Goal: Transaction & Acquisition: Book appointment/travel/reservation

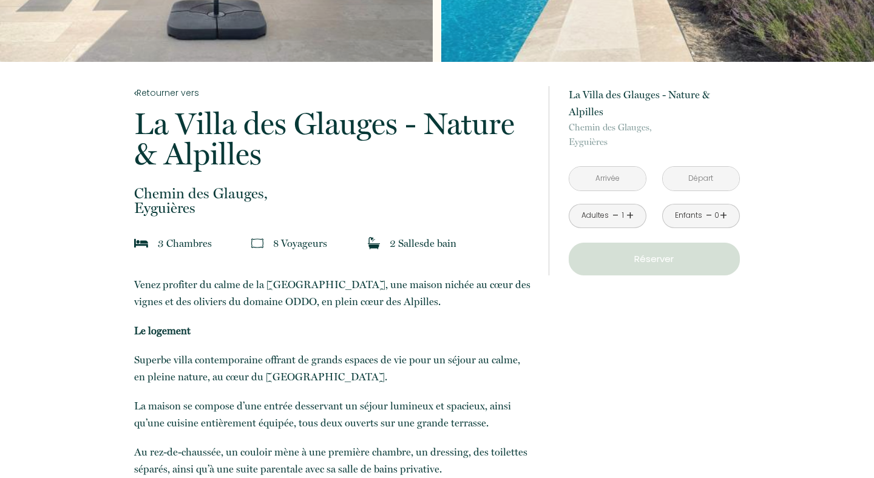
scroll to position [184, 0]
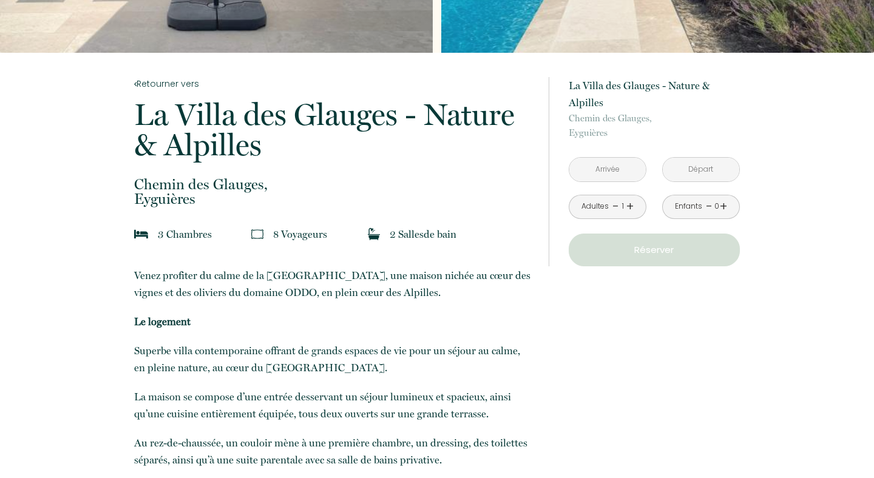
click at [617, 167] on input "text" at bounding box center [607, 170] width 76 height 24
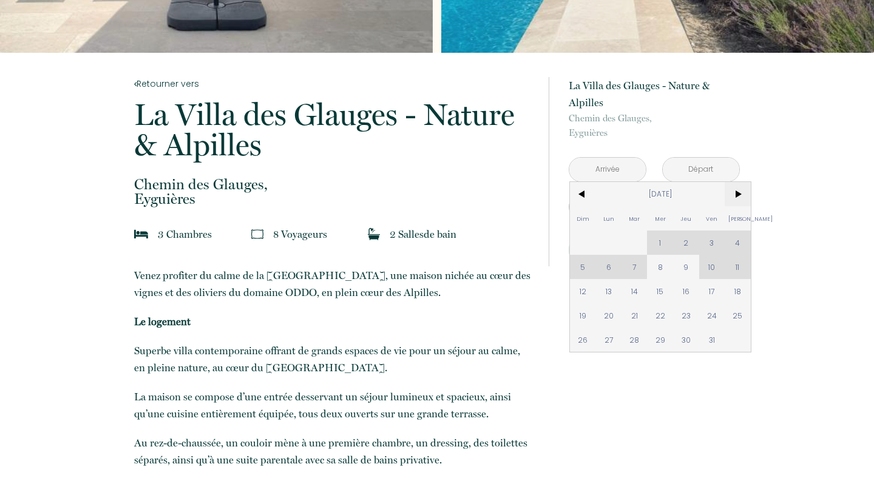
click at [737, 198] on span ">" at bounding box center [737, 194] width 26 height 24
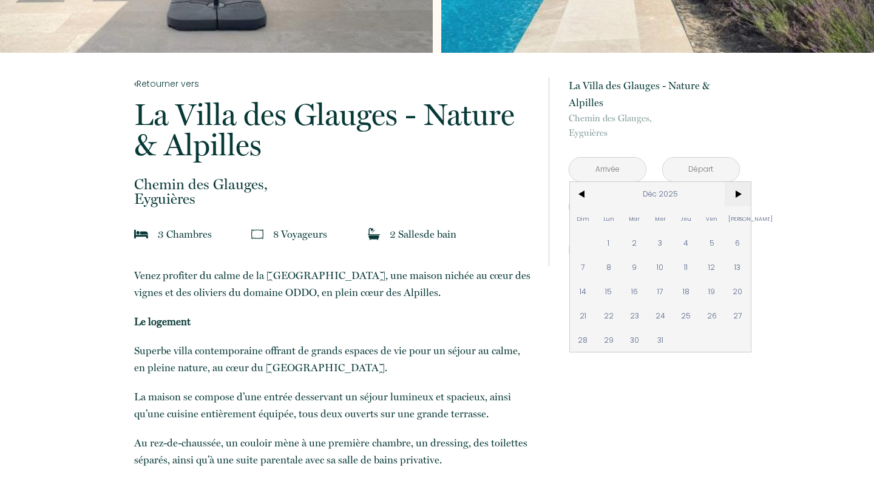
click at [737, 198] on span ">" at bounding box center [737, 194] width 26 height 24
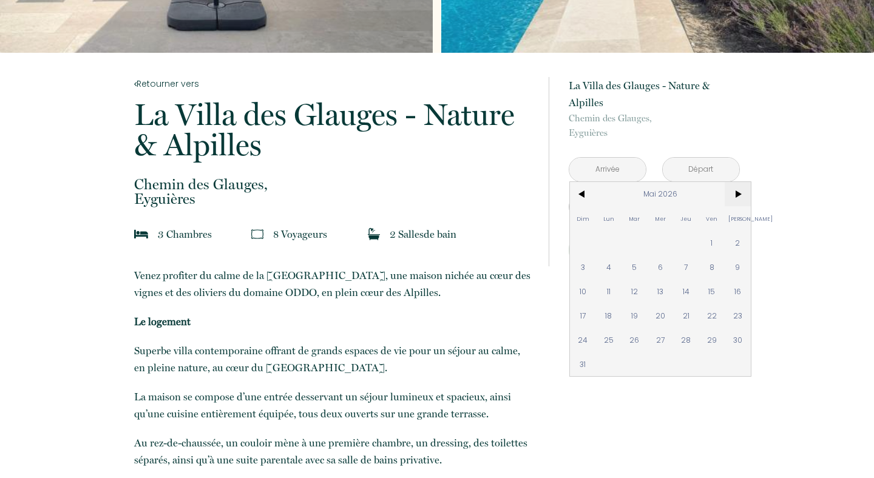
click at [737, 198] on span ">" at bounding box center [737, 194] width 26 height 24
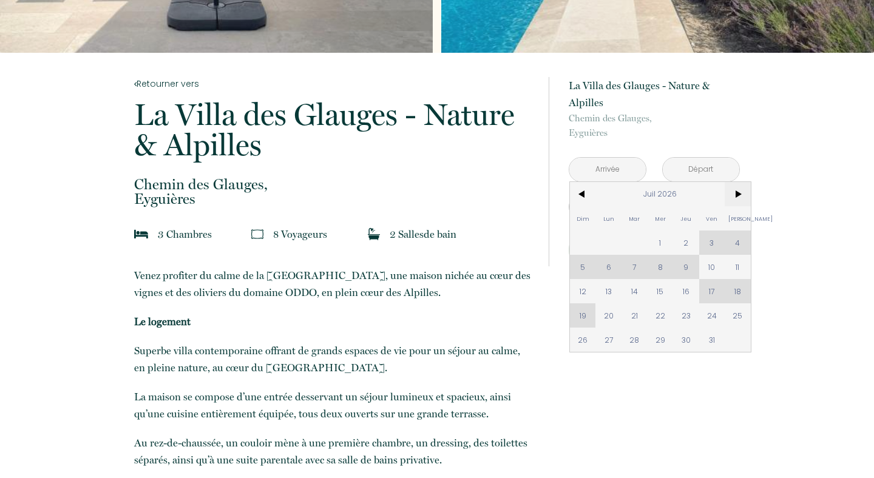
click at [737, 198] on span ">" at bounding box center [737, 194] width 26 height 24
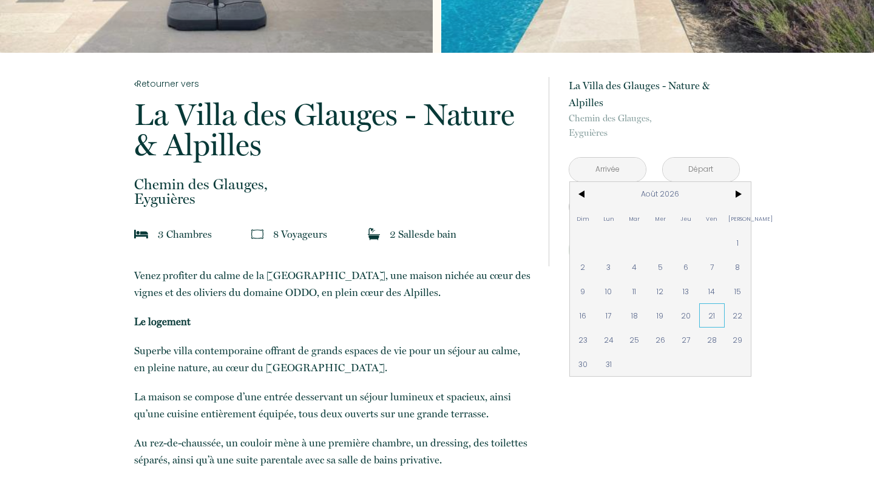
click at [716, 313] on span "21" at bounding box center [712, 315] width 26 height 24
type input "Ven 21 Août 2026"
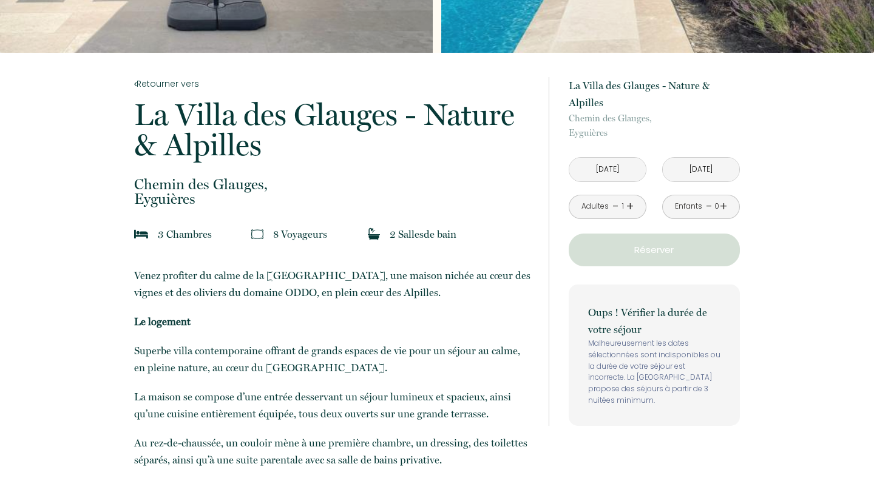
click at [719, 166] on input "Sam 22 Août 2026" at bounding box center [701, 170] width 76 height 24
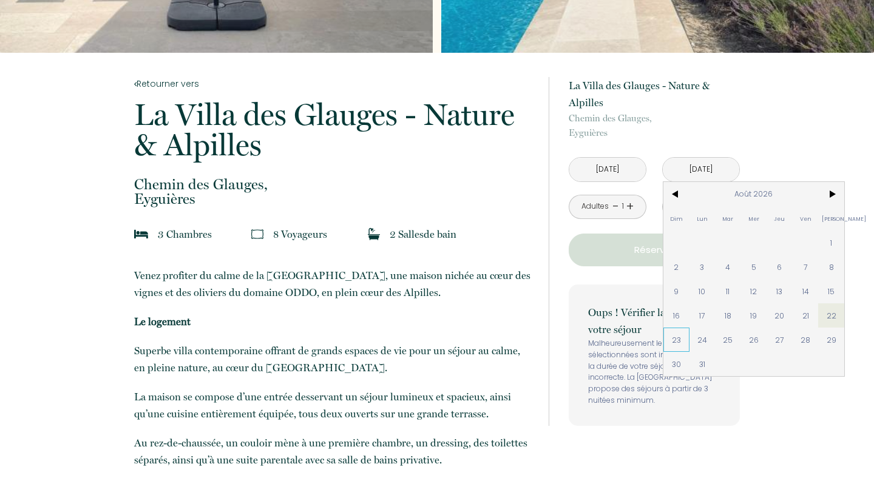
click at [686, 337] on span "23" at bounding box center [676, 340] width 26 height 24
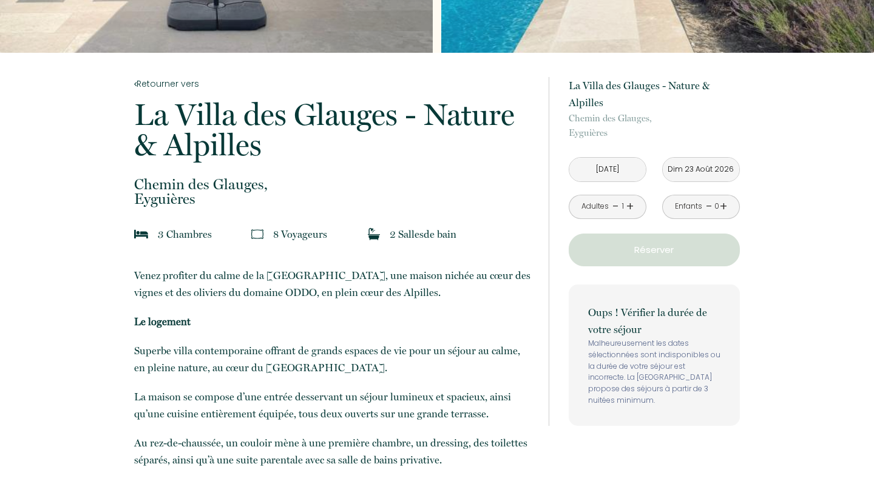
click at [630, 204] on link "+" at bounding box center [629, 206] width 7 height 19
click at [718, 170] on input "Dim 23 Août 2026" at bounding box center [701, 170] width 76 height 24
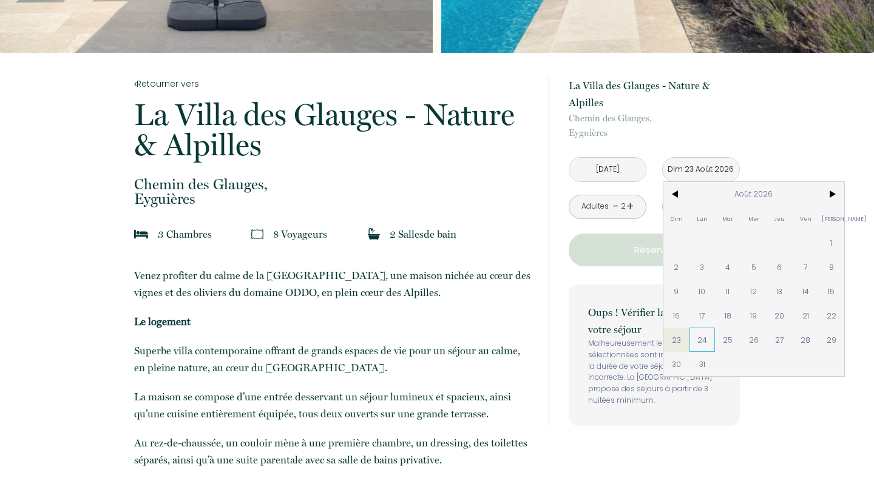
click at [701, 336] on span "24" at bounding box center [702, 340] width 26 height 24
type input "Lun 24 Août 2026"
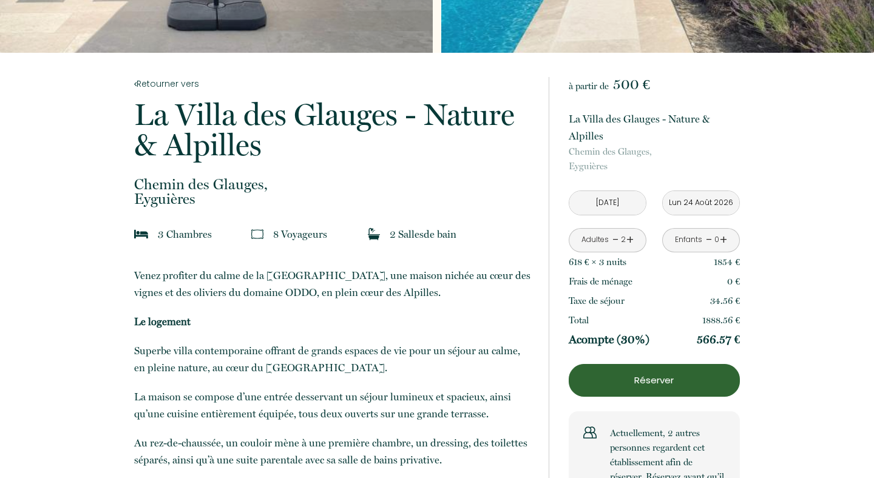
click at [632, 240] on link "+" at bounding box center [629, 240] width 7 height 19
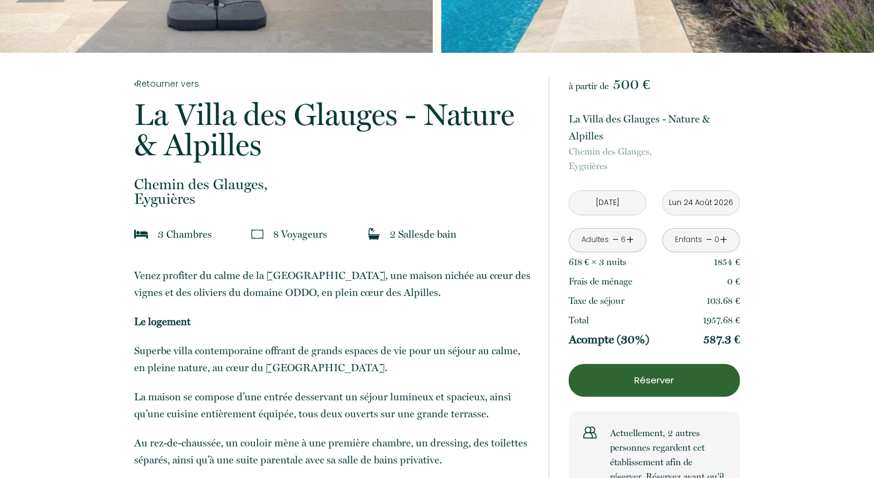
click at [633, 238] on div "Adultes - 6 +" at bounding box center [608, 240] width 78 height 24
click at [627, 238] on link "+" at bounding box center [629, 240] width 7 height 19
click at [613, 238] on link "-" at bounding box center [615, 240] width 7 height 19
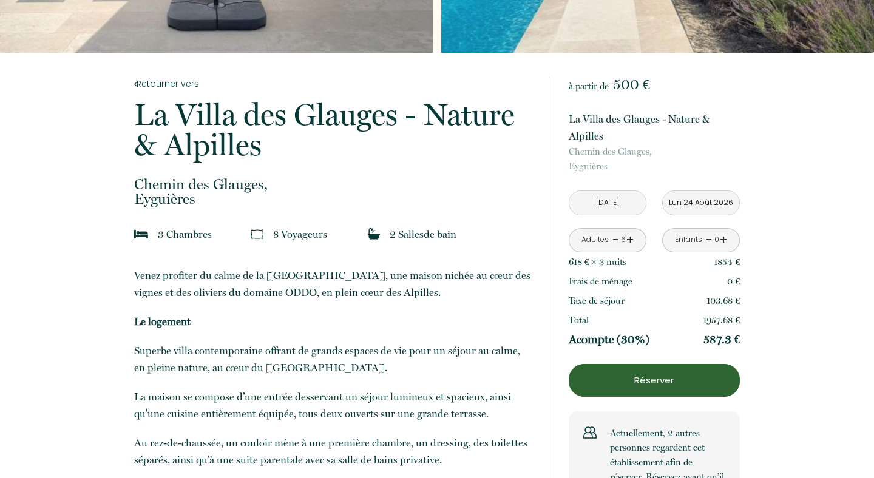
click at [722, 235] on link "+" at bounding box center [723, 240] width 7 height 19
click at [706, 238] on link "-" at bounding box center [709, 240] width 7 height 19
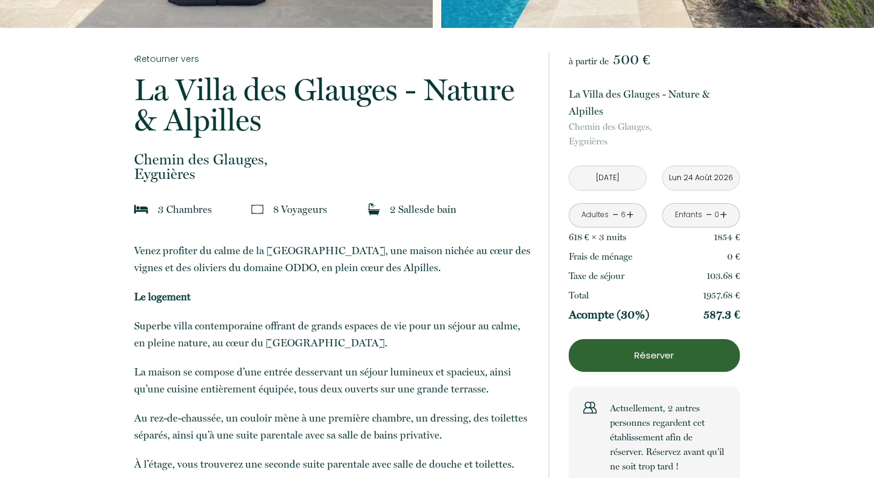
scroll to position [203, 0]
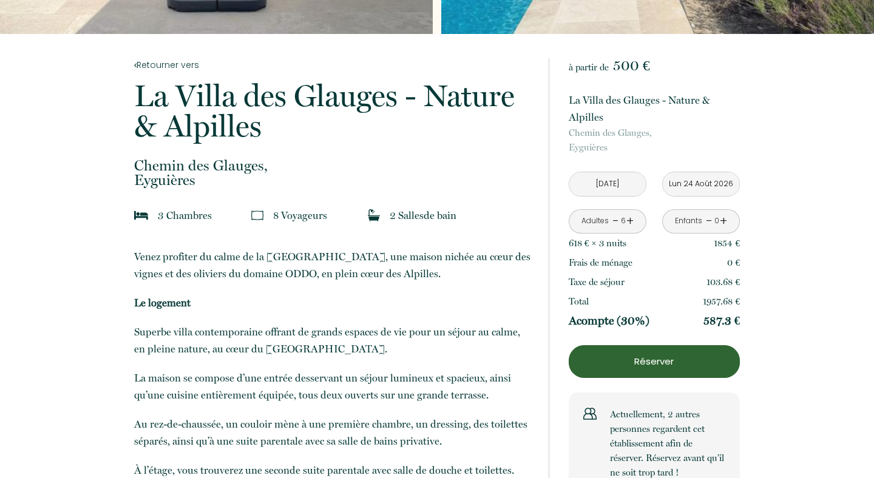
click at [671, 362] on p "Réserver" at bounding box center [654, 361] width 163 height 15
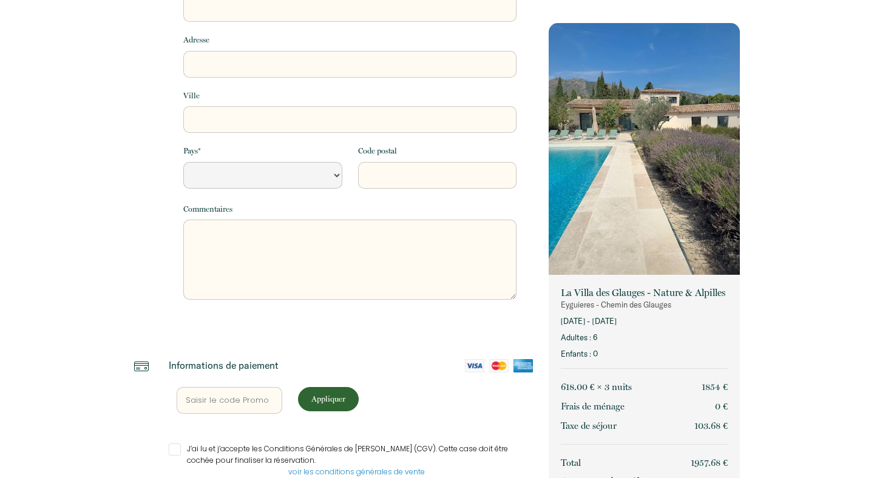
select select "Default select example"
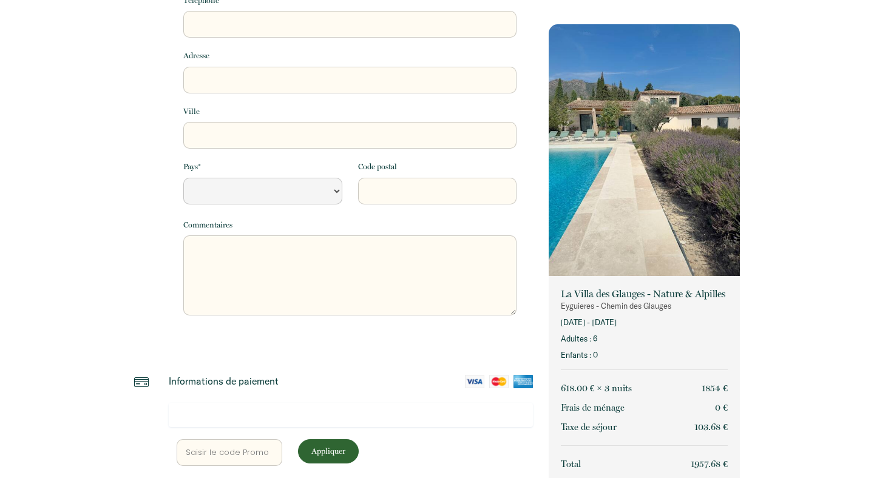
scroll to position [191, 0]
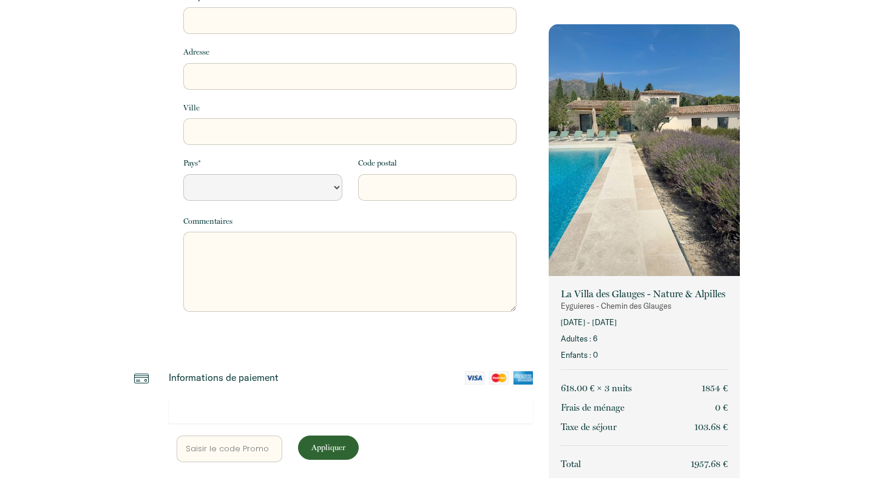
click at [244, 448] on input "text" at bounding box center [230, 449] width 106 height 27
type input "L"
select select "Default select example"
type input "LT"
select select "Default select example"
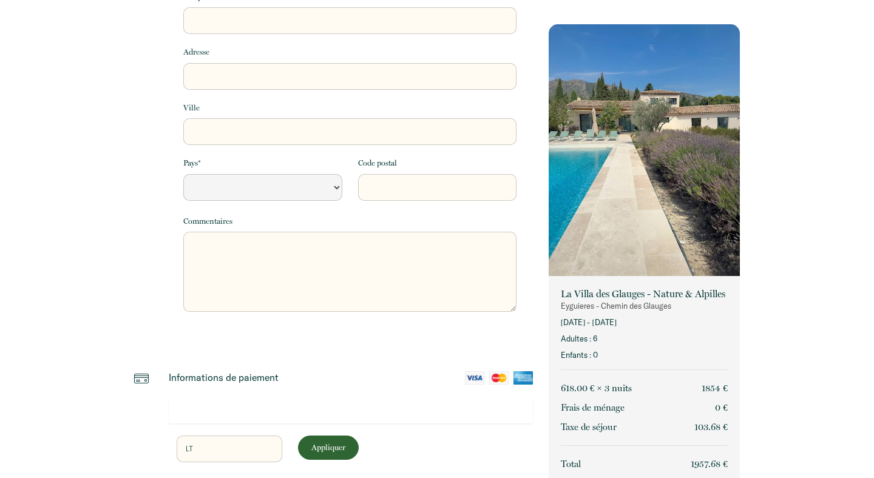
type input "LTC"
select select "Default select example"
type input "LTC2"
select select "Default select example"
type input "LTC20"
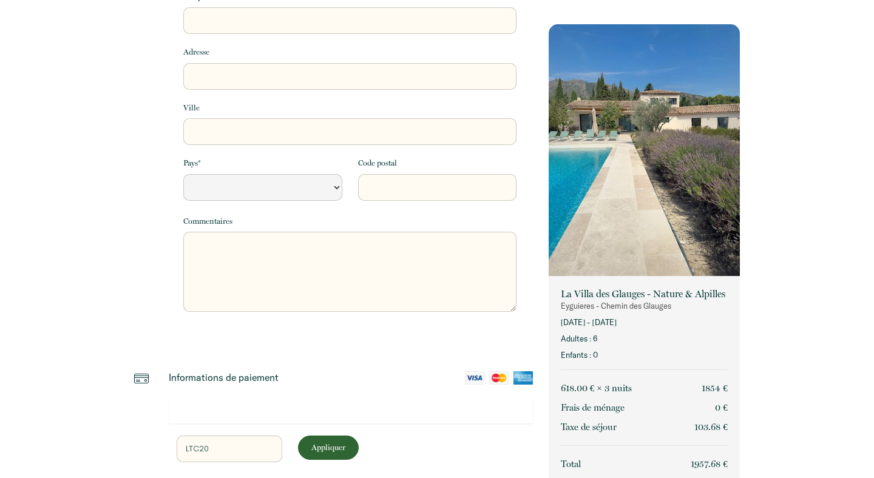
select select "Default select example"
type input "LTC200"
select select "Default select example"
type input "LTC20"
select select "Default select example"
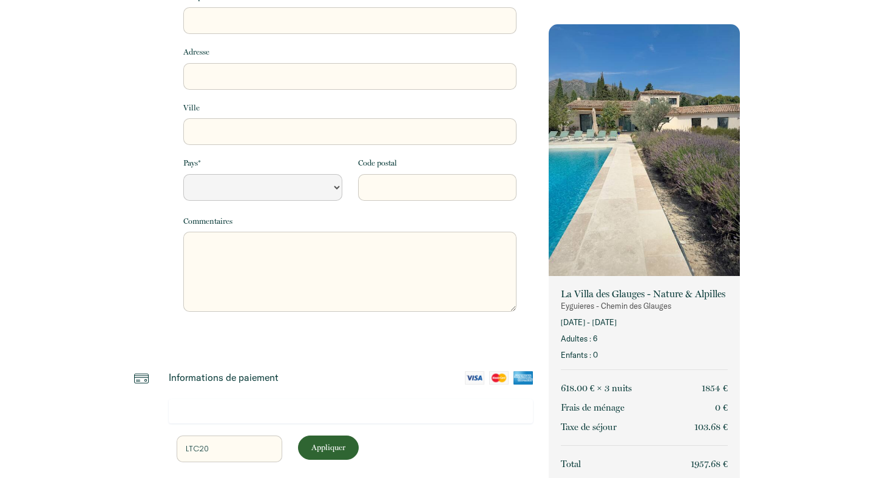
type input "LTC202"
select select "Default select example"
type input "LTC2025"
select select "Default select example"
type input "LTC2025"
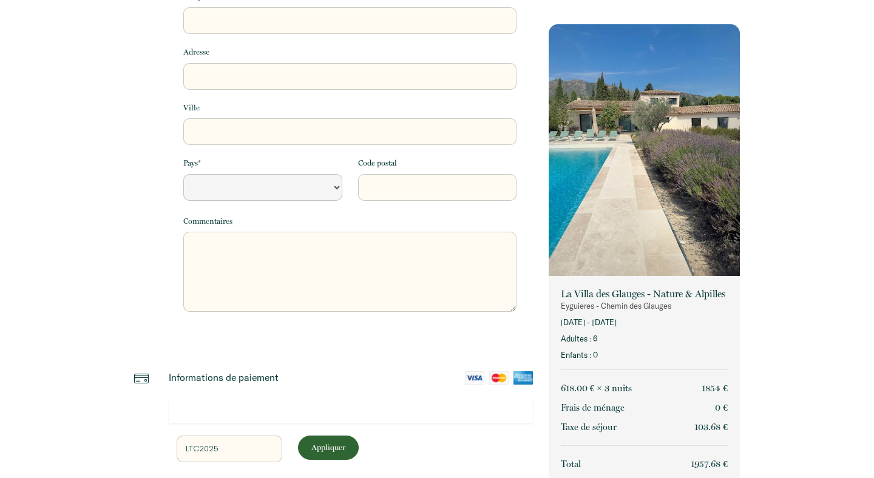
click at [308, 447] on p "Appliquer" at bounding box center [328, 448] width 52 height 12
select select "Default select example"
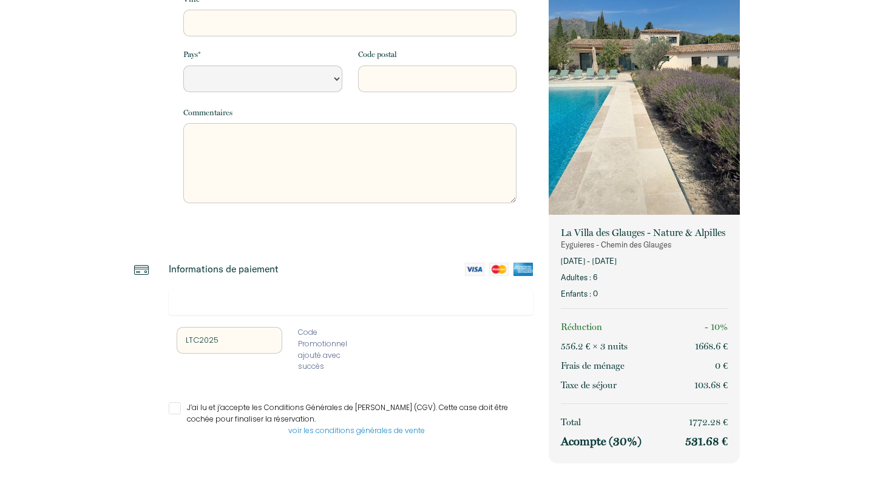
scroll to position [312, 0]
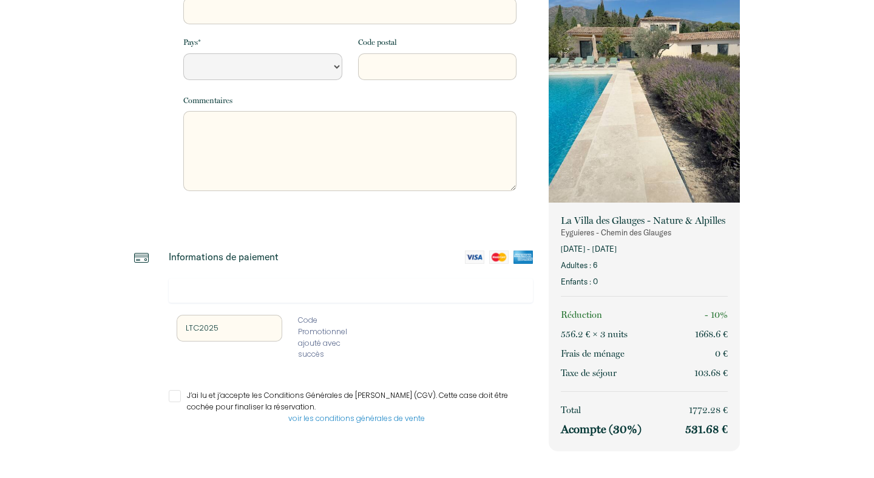
click at [177, 400] on input "J’ai lu et j’accepte les Conditions Générales de Vente (CGV). Cette case doit ê…" at bounding box center [351, 396] width 364 height 12
checkbox input "true"
select select "Default select example"
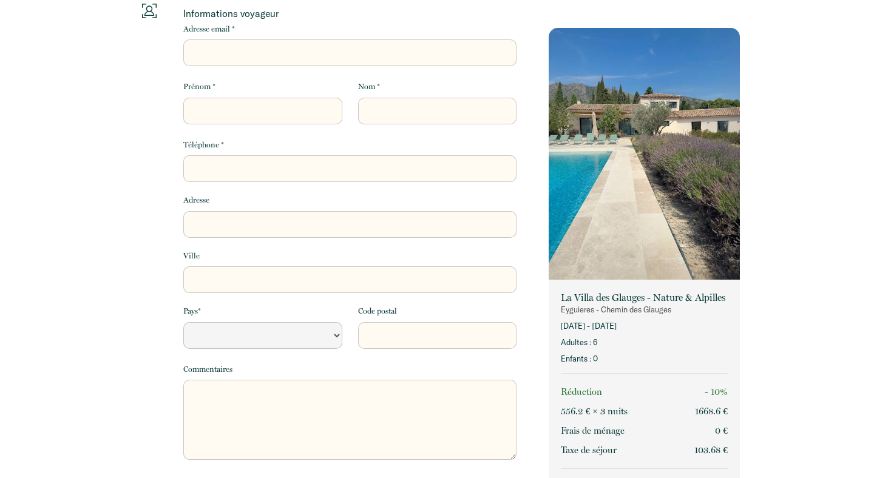
scroll to position [0, 0]
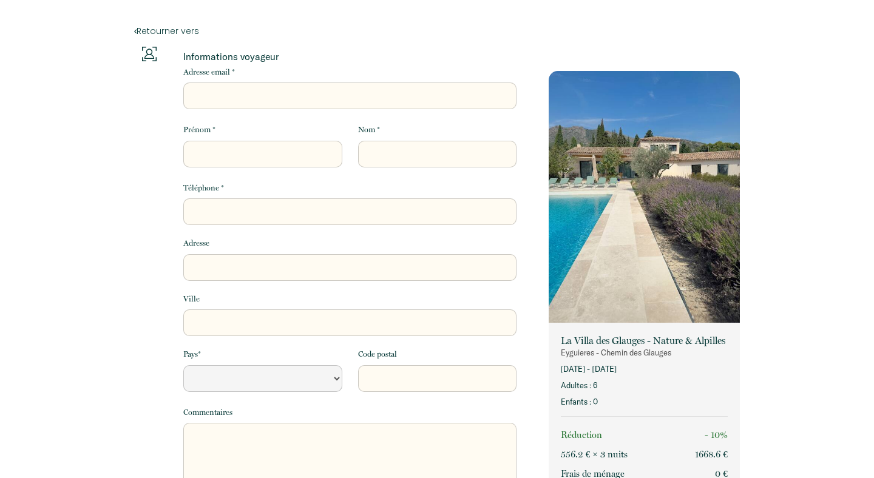
click at [231, 99] on input "Adresse email *" at bounding box center [349, 96] width 333 height 27
type input "U"
select select "Default select example"
type input "UG"
select select "Default select example"
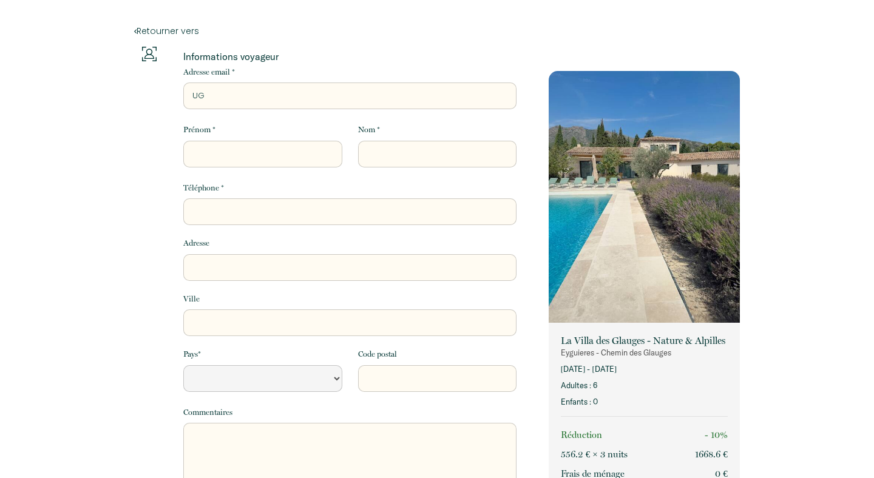
type input "UGH"
select select "Default select example"
type input "UG"
select select "Default select example"
type input "U"
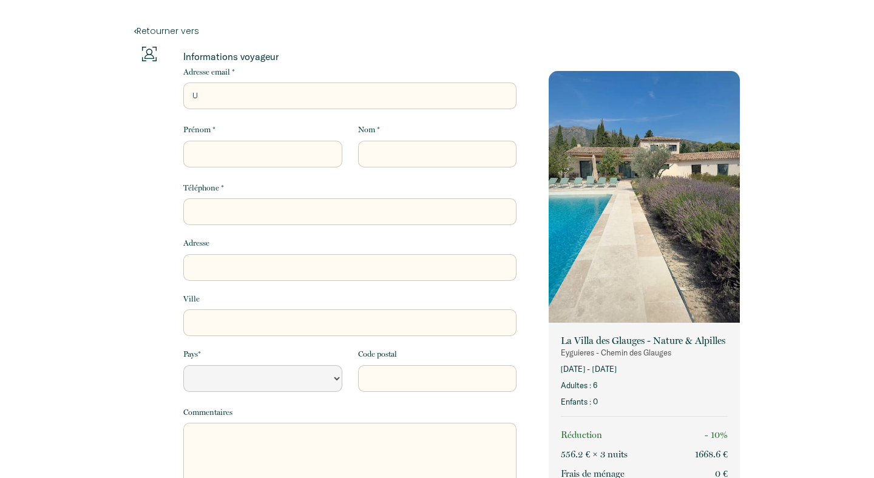
select select "Default select example"
type input "u"
select select "Default select example"
type input "ug"
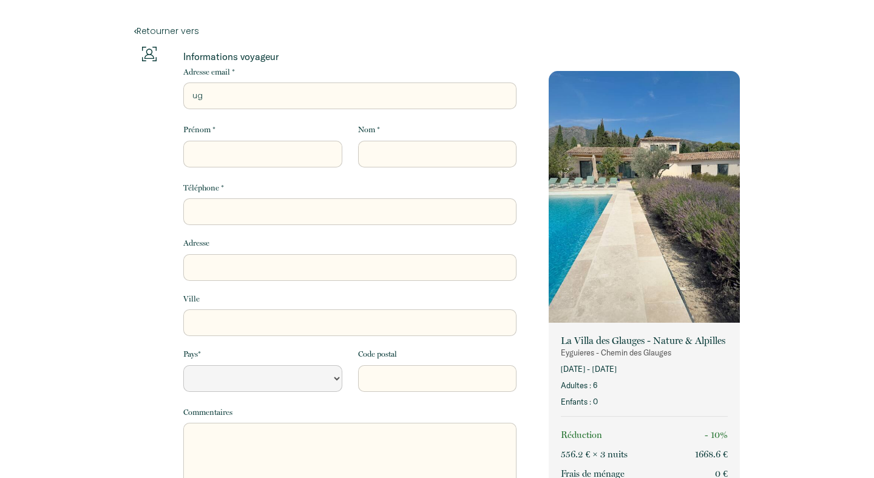
select select "Default select example"
type input "ugh"
select select "Default select example"
type input "ughe"
select select "Default select example"
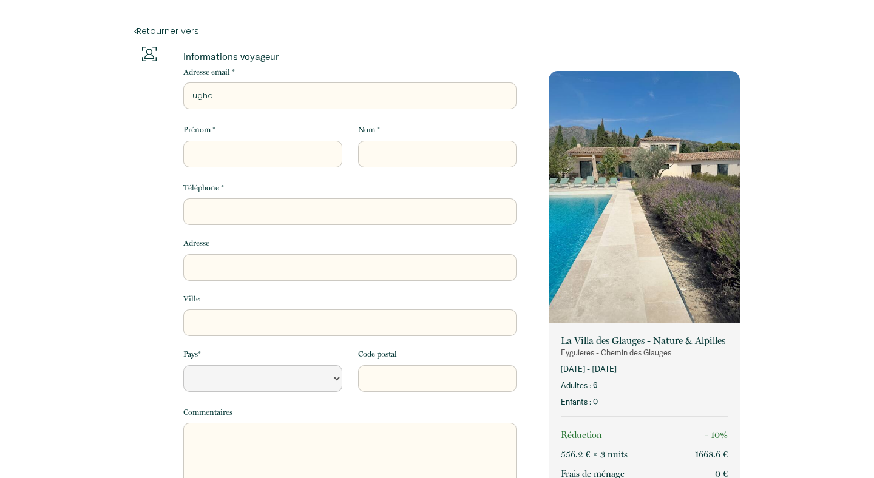
type input "ughet"
select select "Default select example"
type input "ughett"
select select "Default select example"
type input "ughetto"
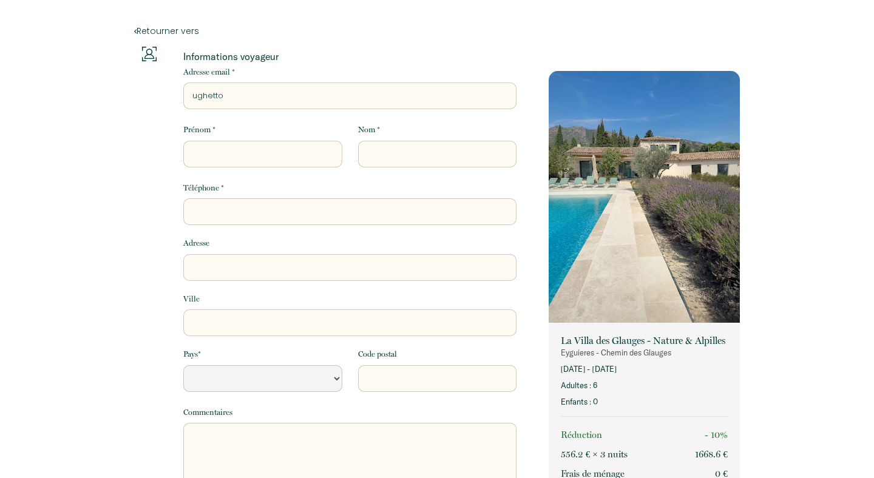
select select "Default select example"
type input "ughettoe"
select select "Default select example"
type input "ughettoev"
select select "Default select example"
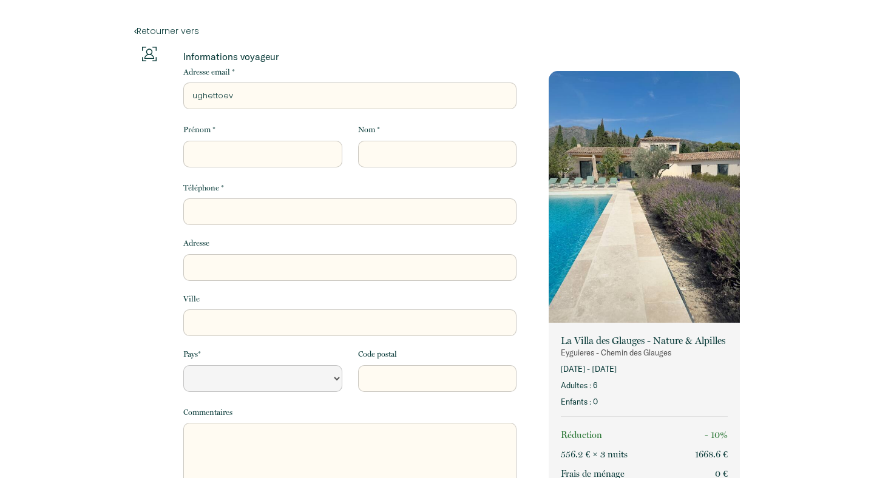
type input "ughettoeva"
select select "Default select example"
type input "ughettoeva@"
select select "Default select example"
type input "ughettoeva@g"
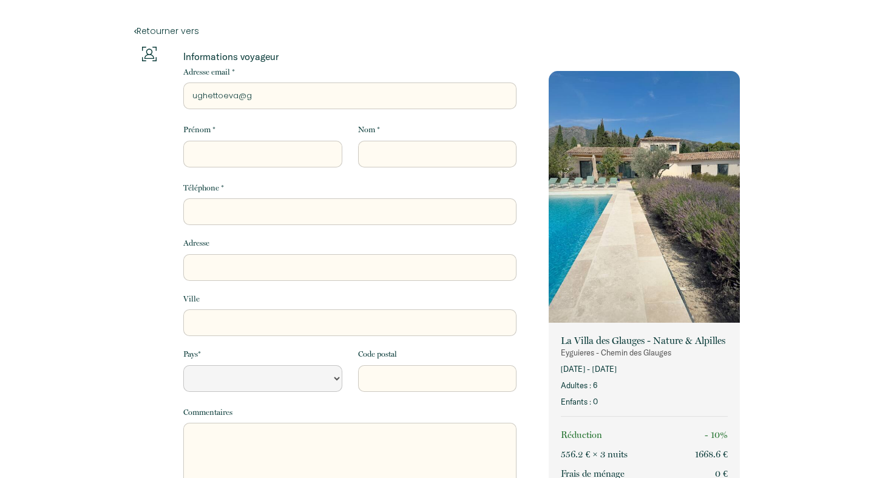
select select "Default select example"
type input "ughettoeva@gm"
select select "Default select example"
type input "ughettoeva@gma"
select select "Default select example"
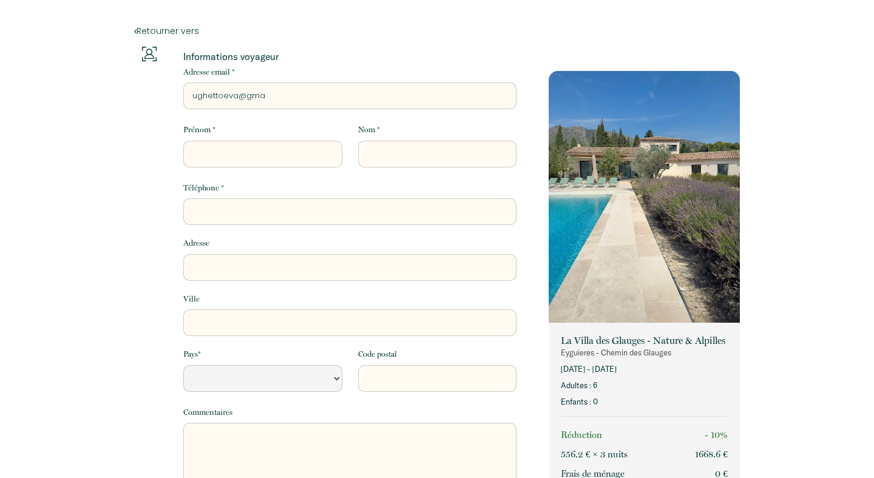
type input "ughettoeva@gmai"
select select "Default select example"
type input "ughettoeva@gmail"
select select "Default select example"
type input "ughettoeva@gmail."
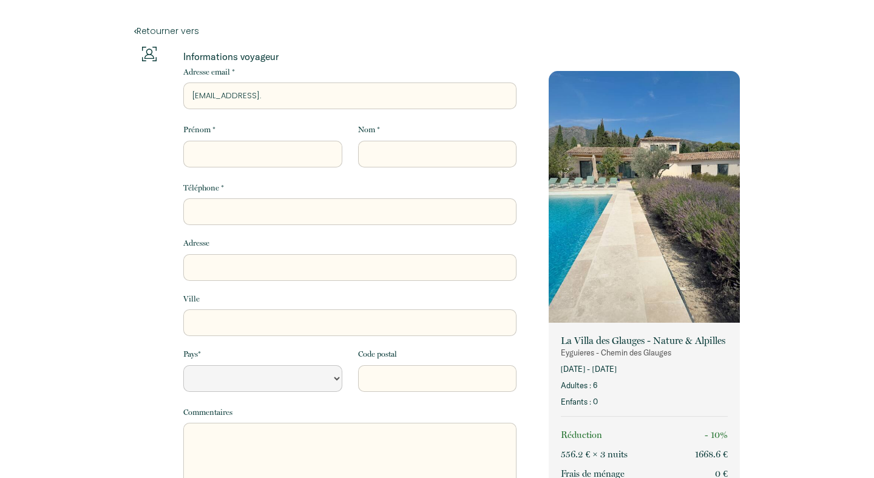
select select "Default select example"
type input "ughettoeva@gmail.c"
select select "Default select example"
type input "ughettoeva@gmail.co"
select select "Default select example"
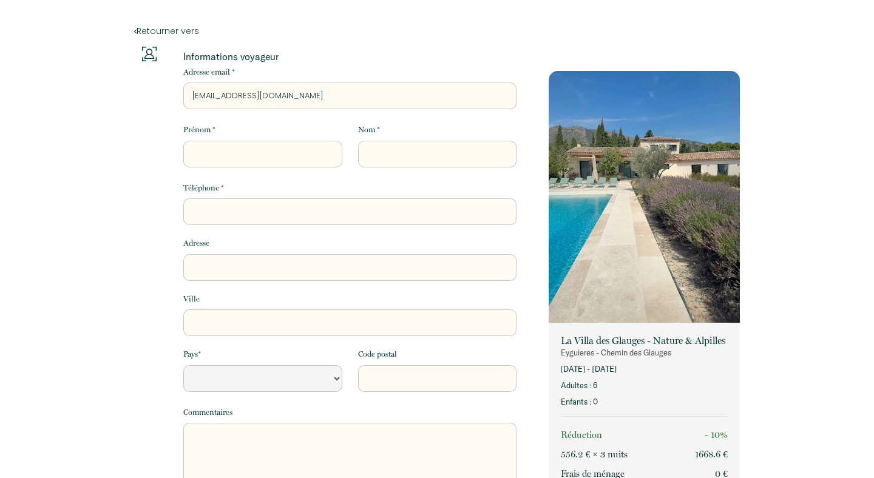
type input "ughettoeva@gmail.com"
select select "Default select example"
type input "ughettoeva@gmail.com"
click at [222, 147] on input "Prénom *" at bounding box center [262, 154] width 158 height 27
type input "E"
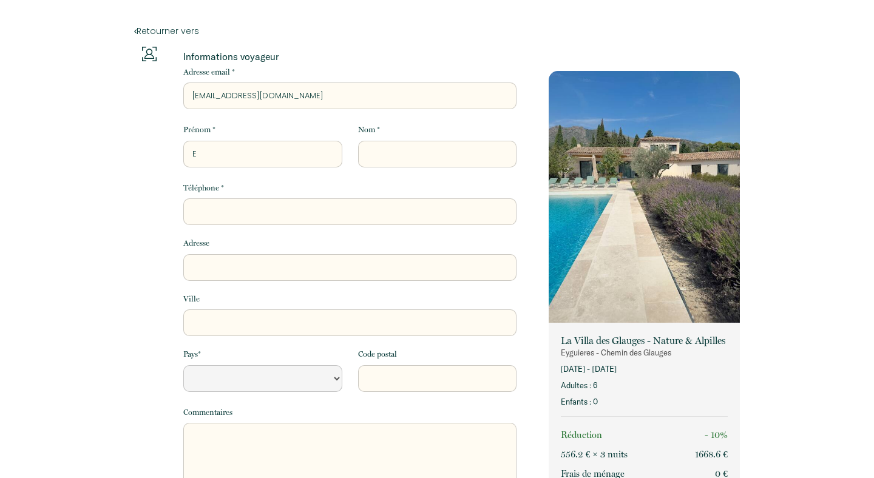
select select "Default select example"
type input "Ev"
select select "Default select example"
type input "Eva"
select select "Default select example"
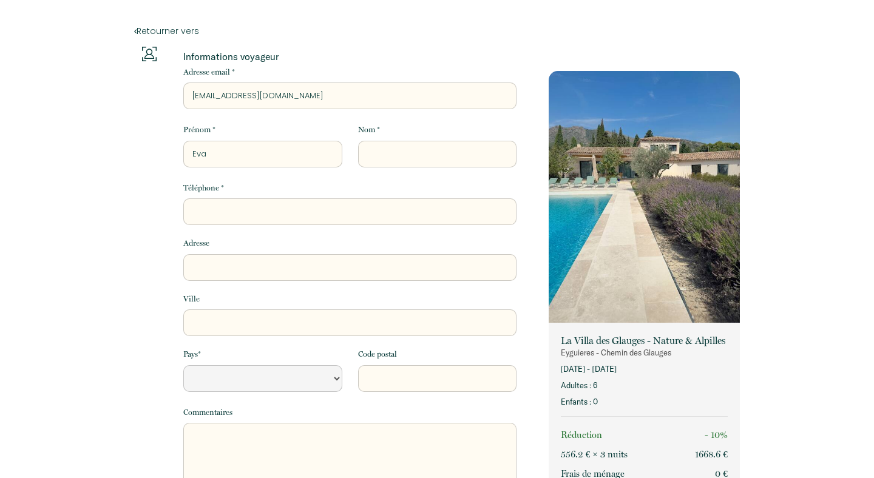
type input "Eva"
type input "U"
select select "Default select example"
type input "Ug"
select select "Default select example"
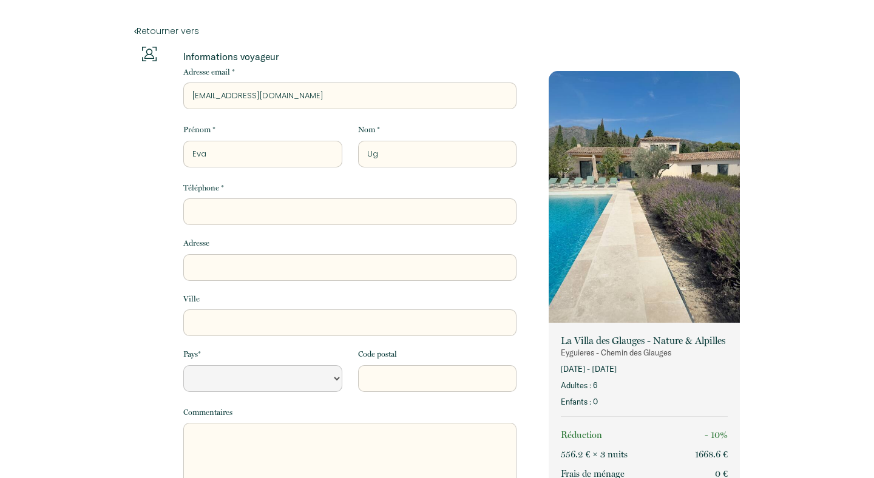
type input "Ugh"
select select "Default select example"
type input "Ughe"
select select "Default select example"
type input "Ughet"
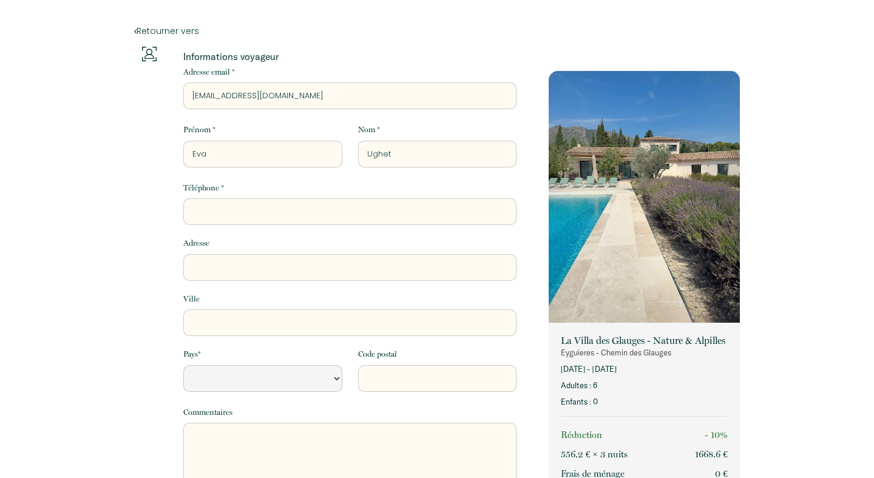
select select "Default select example"
type input "Ughett"
select select "Default select example"
type input "Ughetto"
select select "Default select example"
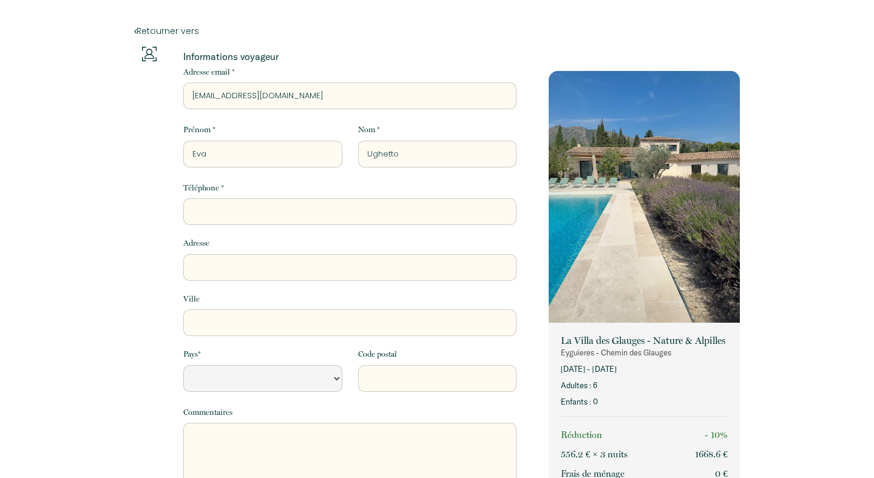
type input "Ughetto"
click at [203, 204] on input "Téléphone *" at bounding box center [349, 211] width 333 height 27
type input "0"
select select "Default select example"
type input "07"
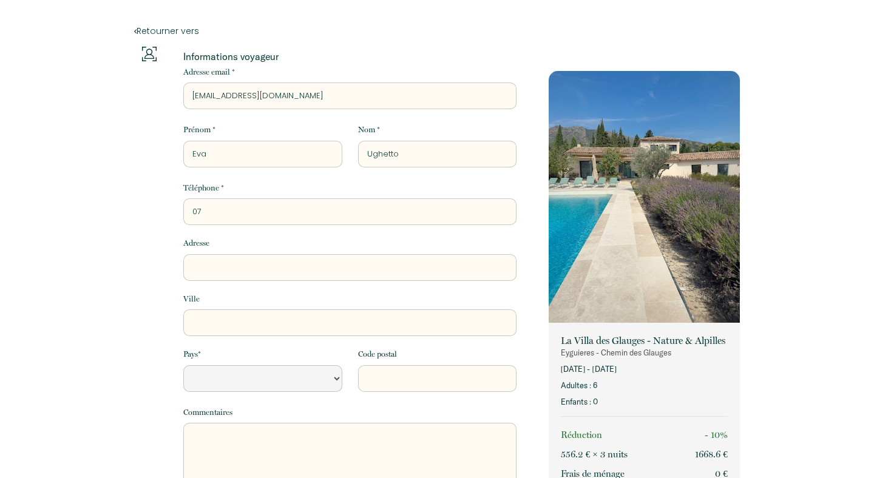
select select "Default select example"
type input "07."
select select "Default select example"
type input "07.5"
select select "Default select example"
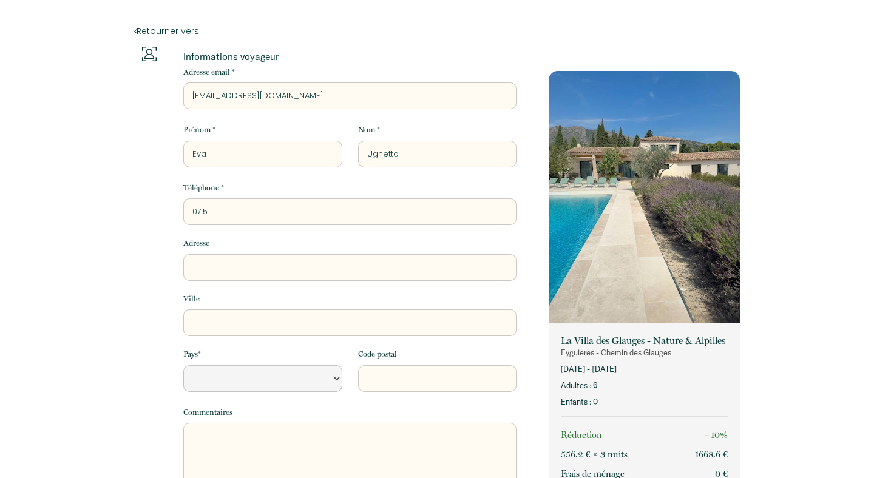
type input "07.50"
select select "Default select example"
type input "07.50."
select select "Default select example"
type input "07.50.4"
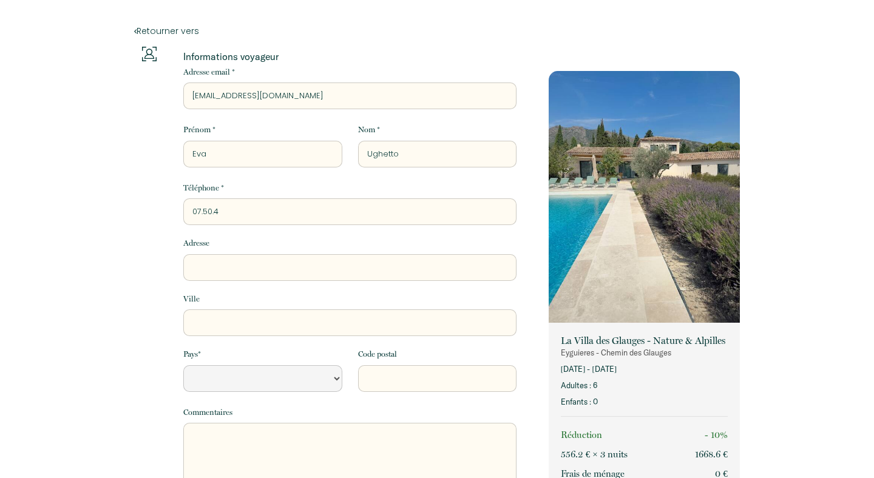
select select "Default select example"
type input "07.50.48"
select select "Default select example"
type input "07.50.48."
select select "Default select example"
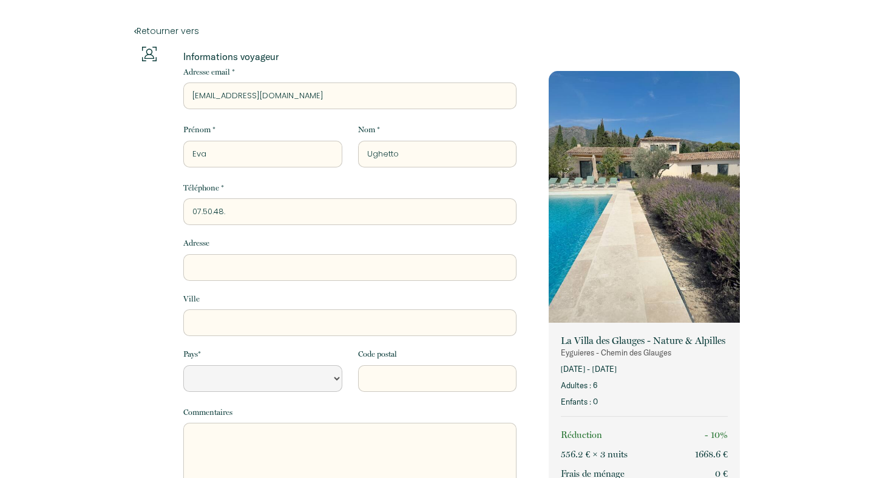
type input "07.50.48.3"
select select "Default select example"
type input "07.50.48.39"
select select "Default select example"
type input "07.50.48.39."
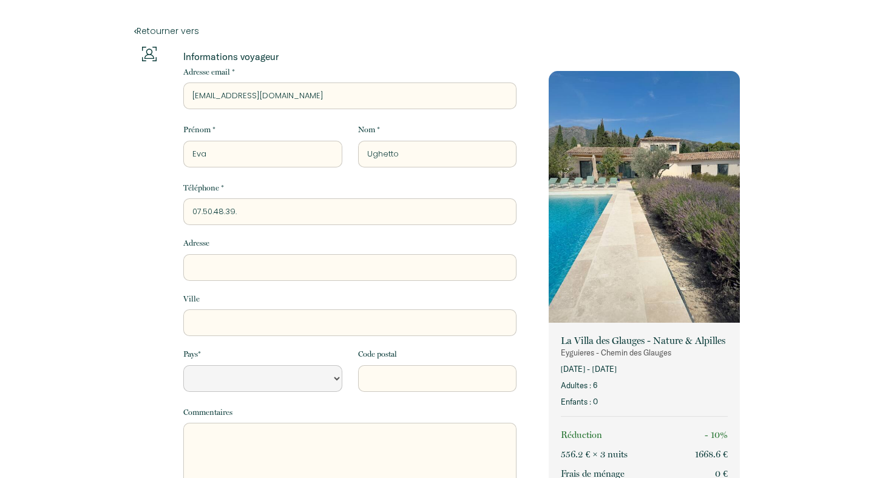
select select "Default select example"
type input "07.50.48.39.5"
select select "Default select example"
type input "07.50.48.39.53"
select select "Default select example"
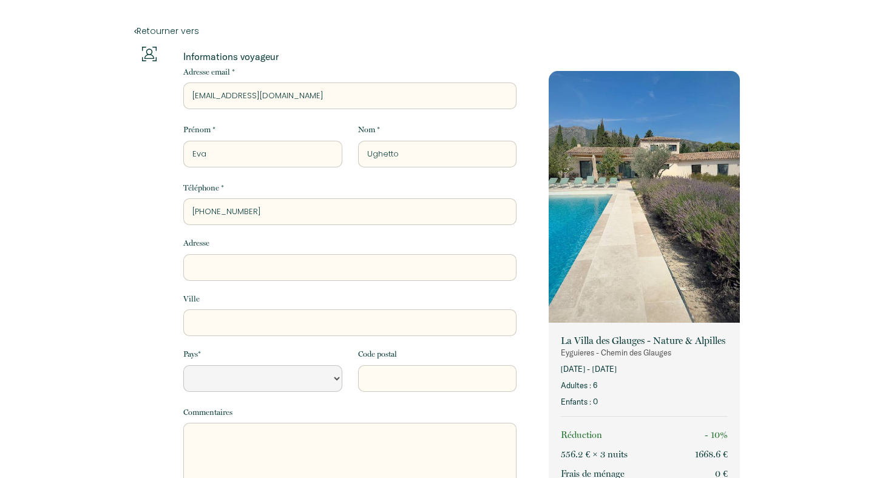
type input "07.50.48.39.53"
click at [207, 260] on input "Adresse" at bounding box center [349, 267] width 333 height 27
type input "4"
select select "Default select example"
type input "48"
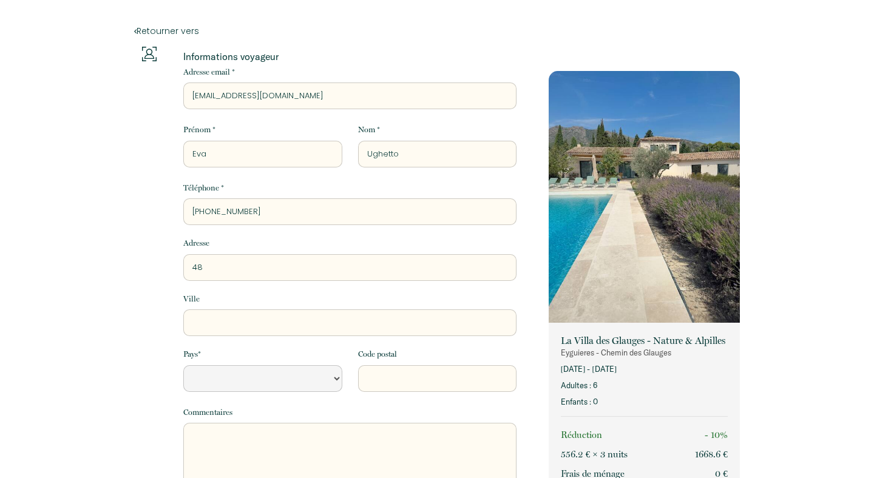
select select "Default select example"
type input "48"
select select "Default select example"
type input "48 p"
select select "Default select example"
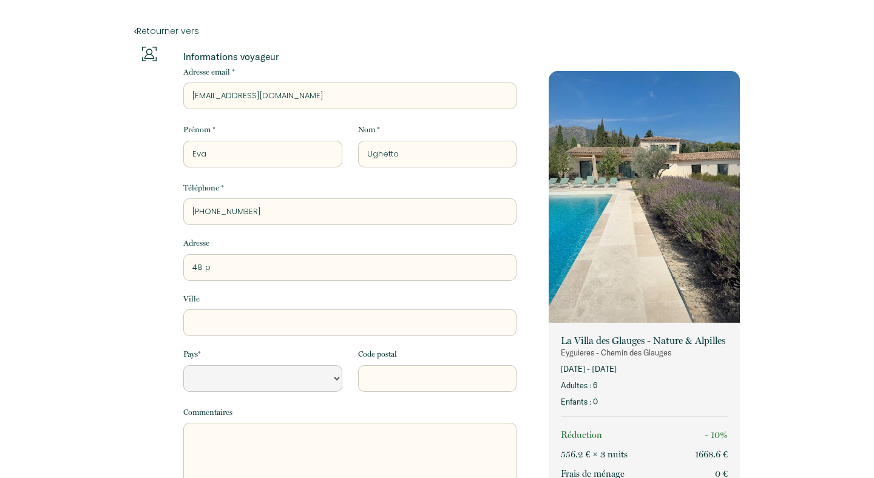
type input "48 pl"
select select "Default select example"
type input "48 pla"
select select "Default select example"
type input "48 plac"
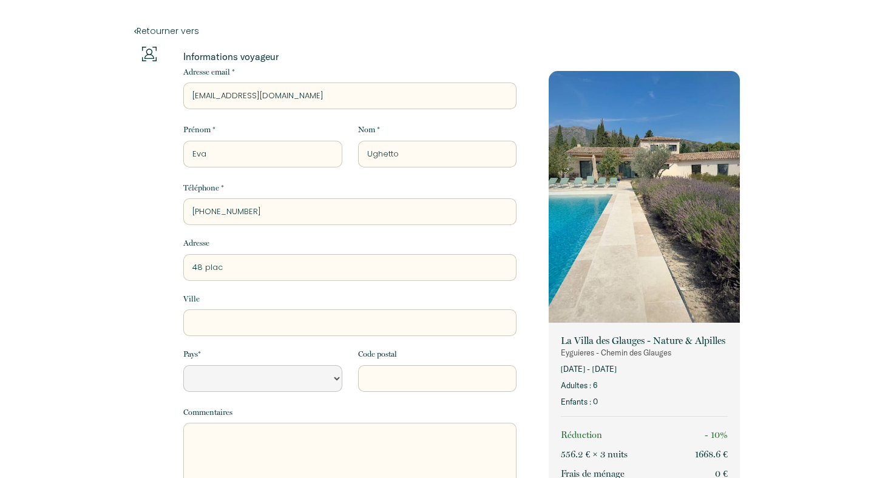
select select "Default select example"
type input "48 place"
select select "Default select example"
type input "48 place"
select select "Default select example"
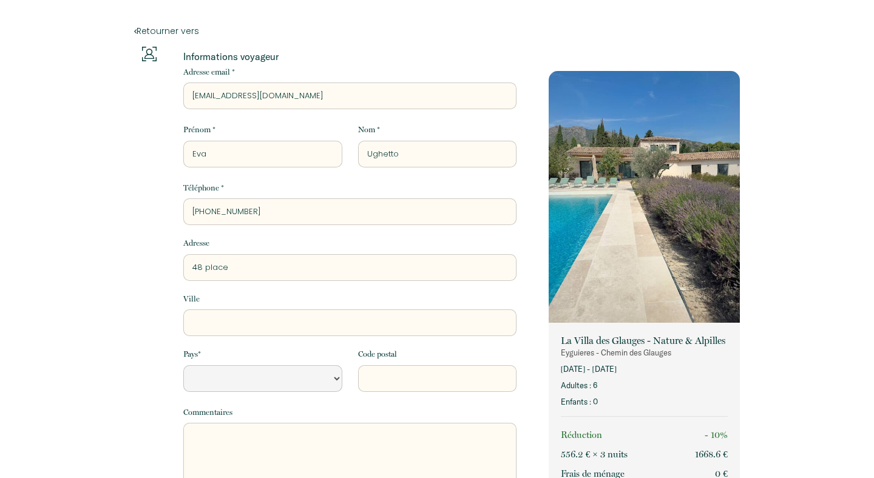
type input "48 place A"
select select "Default select example"
type input "48 place Al"
select select "Default select example"
type input "48 place Alp"
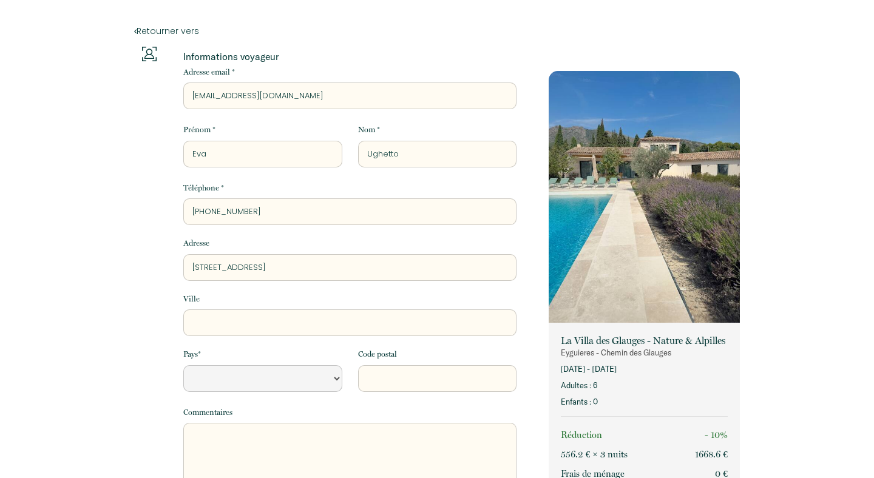
select select "Default select example"
type input "48 place Alph"
select select "Default select example"
type input "48 place Alpho"
select select "Default select example"
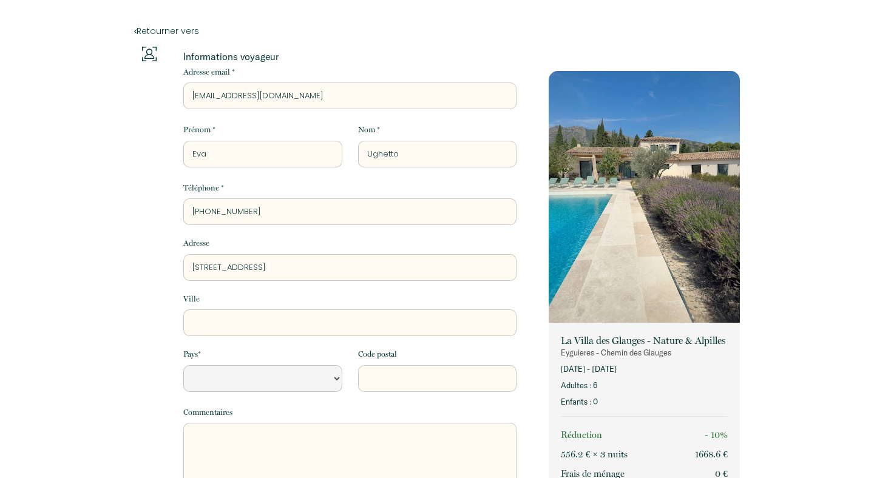
type input "48 place Alphon"
select select "Default select example"
type input "48 place Alphons"
select select "Default select example"
type input "48 place Alphonse"
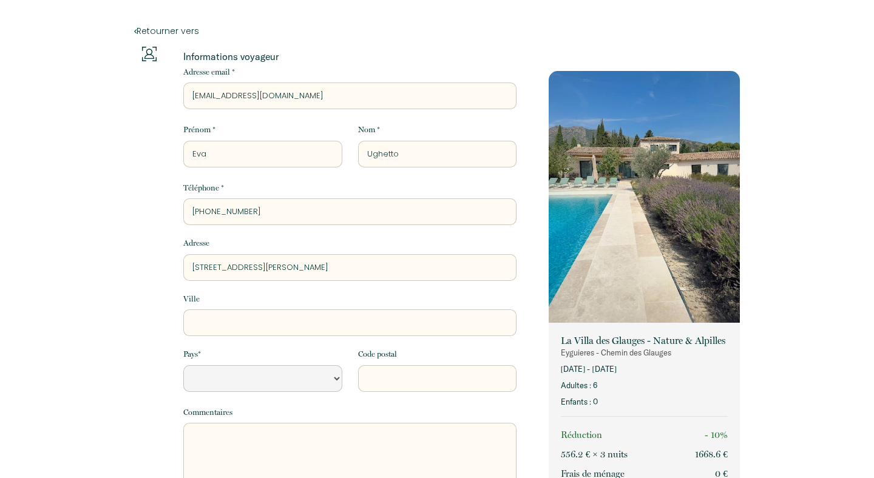
select select "Default select example"
type input "48 place Alphonse"
select select "Default select example"
type input "48 place Alphonse D"
select select "Default select example"
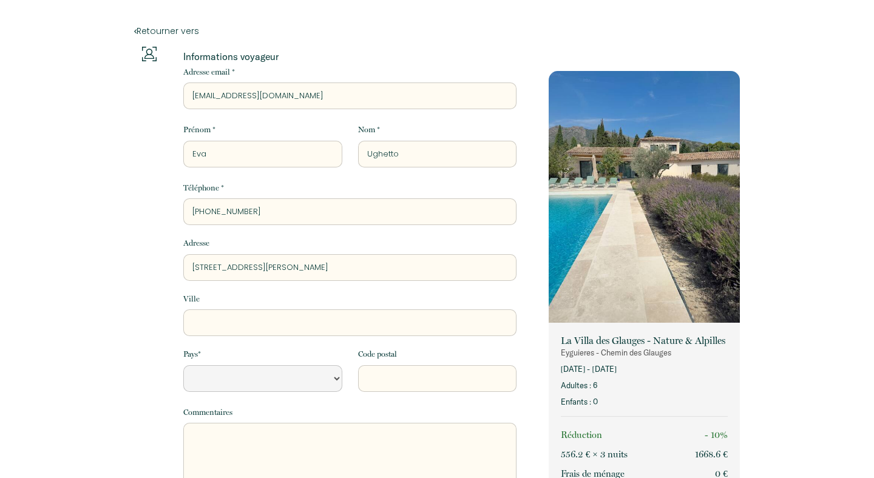
type input "48 place Alphonse Da"
select select "Default select example"
type input "48 place Alphonse Dau"
select select "Default select example"
type input "48 place Alphonse Daud"
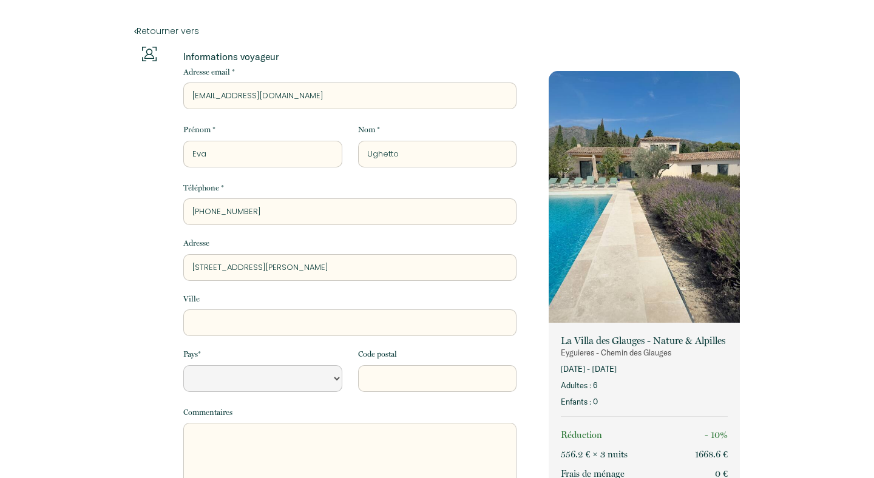
select select "Default select example"
type input "48 place Alphonse Daude"
select select "Default select example"
type input "48 place Alphonse Daudet"
select select "Default select example"
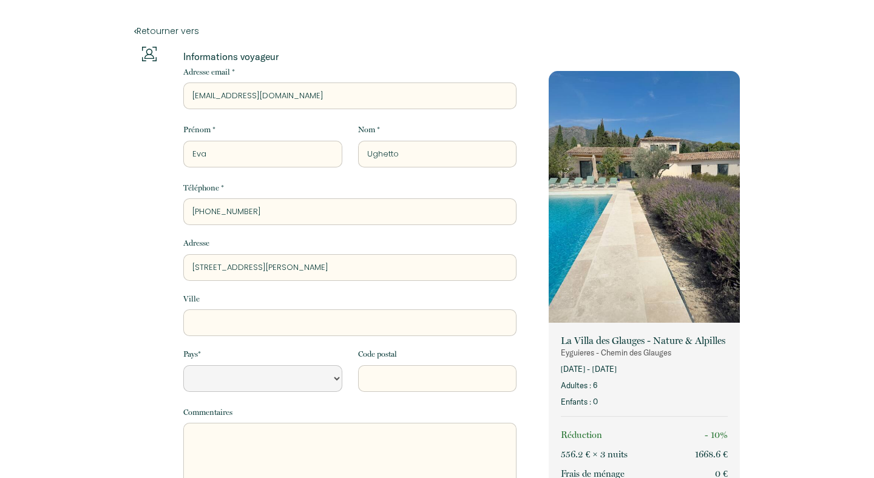
type input "48 place Alphonse Daudet"
select select "Default select example"
type input "48 place Alphonse Daudet"
click at [208, 327] on input "Ville" at bounding box center [349, 322] width 333 height 27
type input "e"
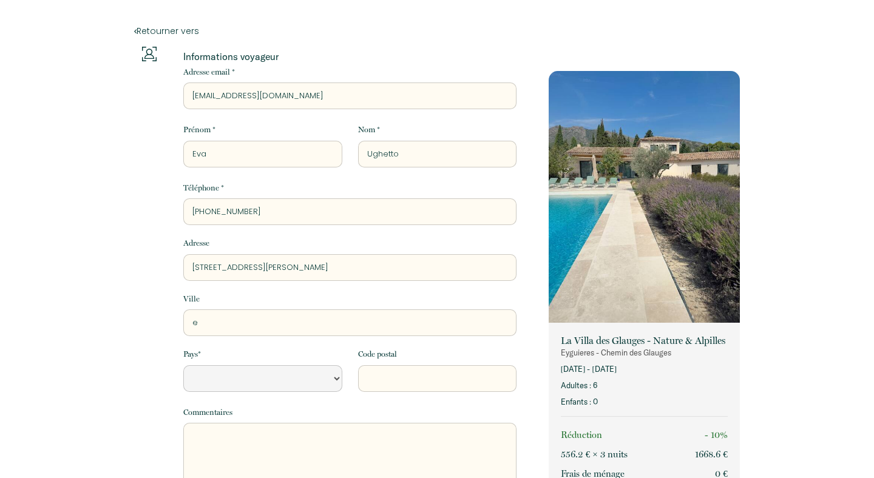
select select "Default select example"
type input "ey"
select select "Default select example"
type input "eyg"
select select "Default select example"
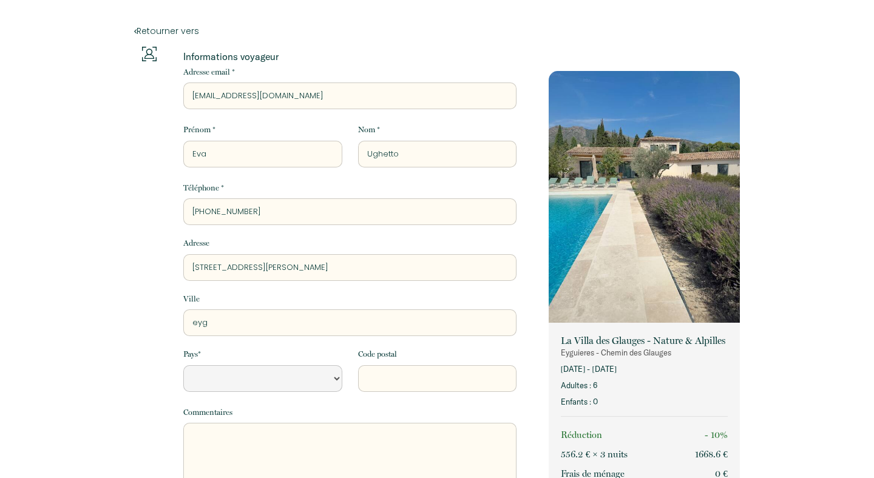
type input "eygu"
select select "Default select example"
type input "eygui"
select select "Default select example"
type input "eyguie"
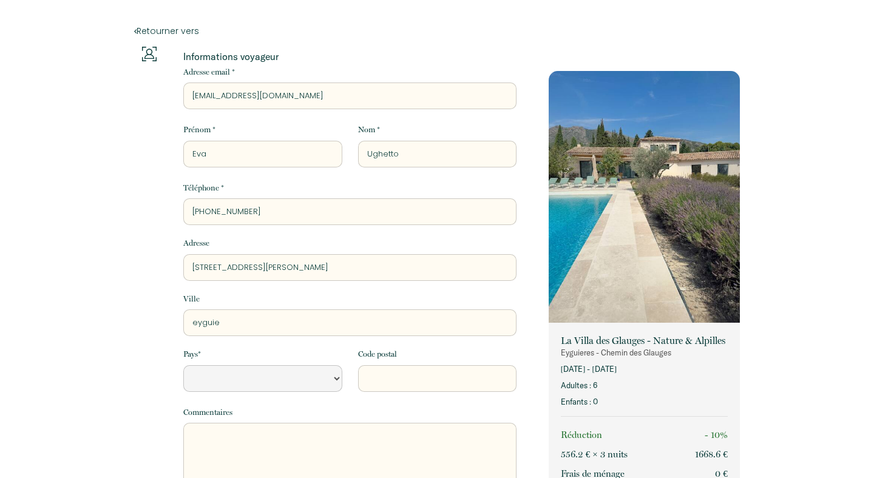
select select "Default select example"
type input "eyguier"
select select "Default select example"
type input "eyguiere"
select select "Default select example"
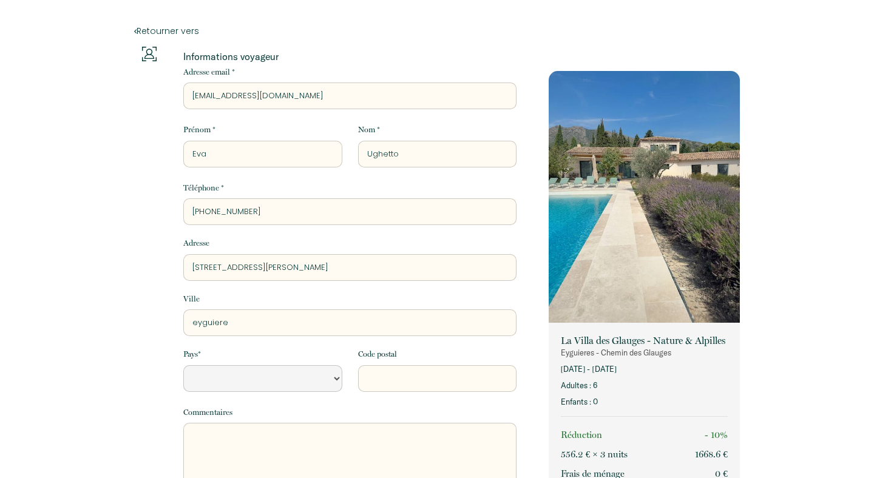
type input "eyguieres"
select select "Default select example"
type input "eyguieres"
select select "Default select example"
click at [251, 366] on select "France Portugal Afghanistan Albania Algeria American Samoa Andorra Angola Angui…" at bounding box center [262, 378] width 158 height 27
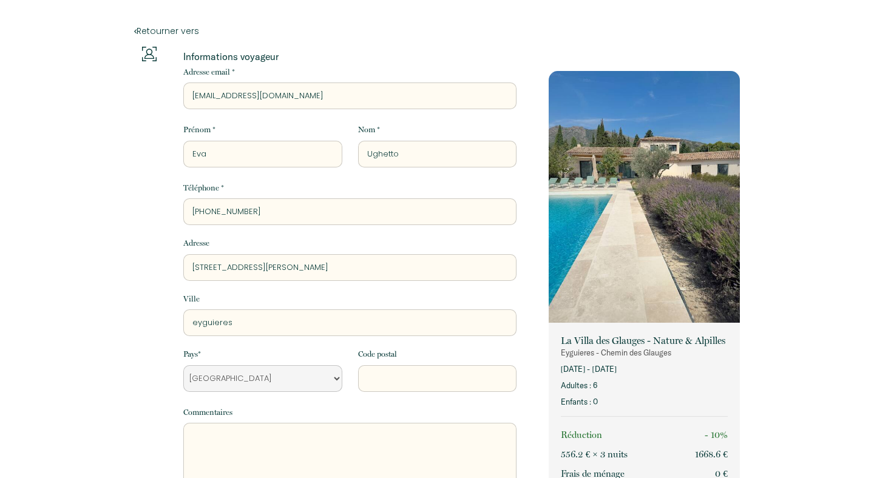
click at [183, 365] on select "France Portugal Afghanistan Albania Algeria American Samoa Andorra Angola Angui…" at bounding box center [262, 378] width 158 height 27
click at [420, 375] on input "Code postal" at bounding box center [437, 378] width 158 height 27
click at [131, 355] on div "Informations voyageur Adresse email * ughettoeva@gmail.com Prénom * Eva Nom * U…" at bounding box center [333, 435] width 414 height 776
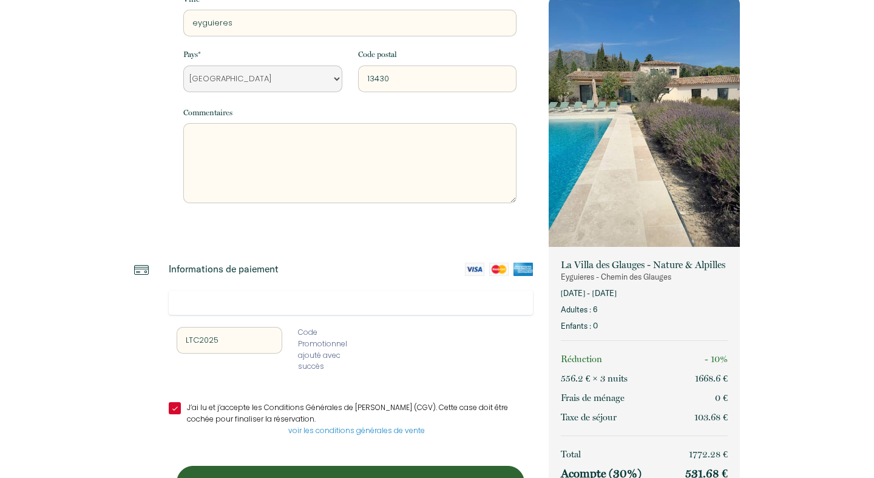
scroll to position [344, 0]
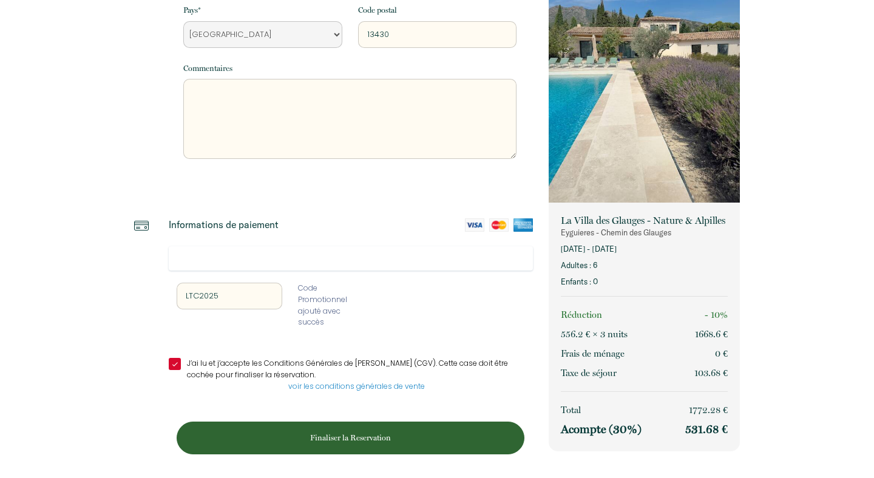
click at [309, 440] on p "Finaliser la Reservation" at bounding box center [350, 438] width 339 height 12
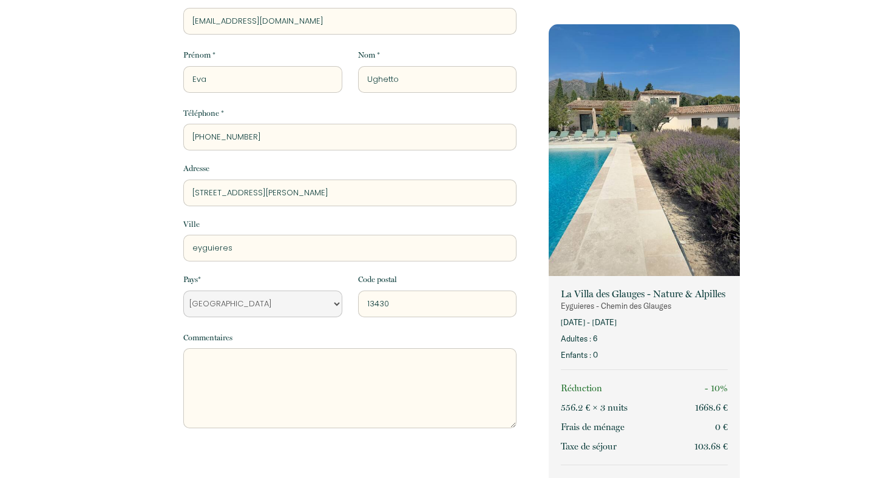
scroll to position [76, 0]
click at [274, 136] on input "07.50.48.39.53" at bounding box center [349, 136] width 333 height 27
drag, startPoint x: 280, startPoint y: 130, endPoint x: 118, endPoint y: 126, distance: 162.7
click at [117, 127] on div "Retourner vers Informations voyageur Adresse email * ughettoeva@gmail.com Préno…" at bounding box center [437, 335] width 874 height 823
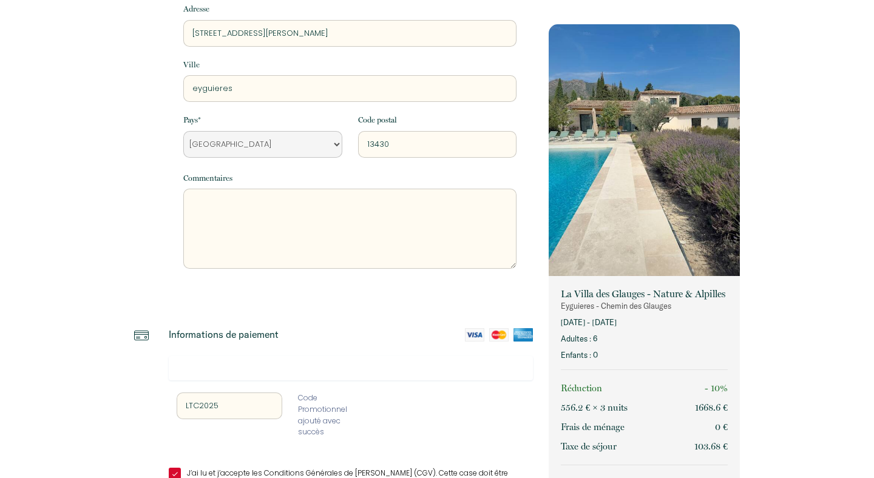
scroll to position [344, 0]
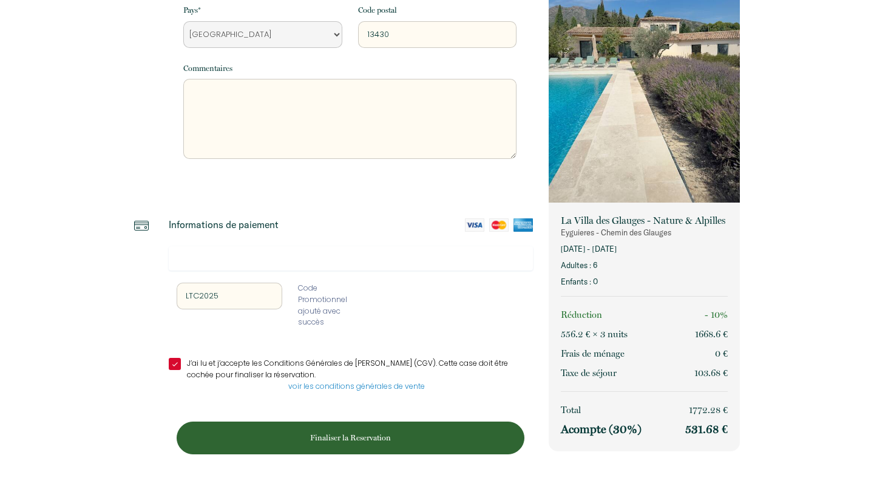
click at [399, 440] on p "Finaliser la Reservation" at bounding box center [350, 438] width 339 height 12
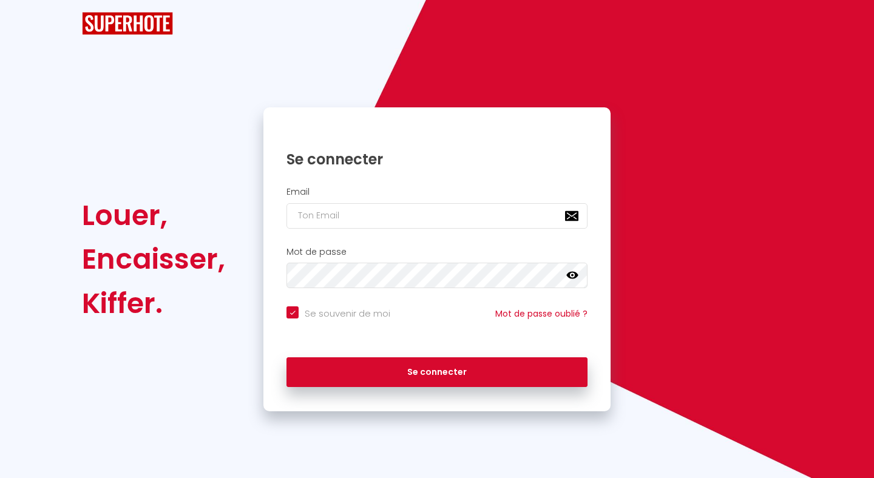
scroll to position [0, 0]
